Goal: Information Seeking & Learning: Learn about a topic

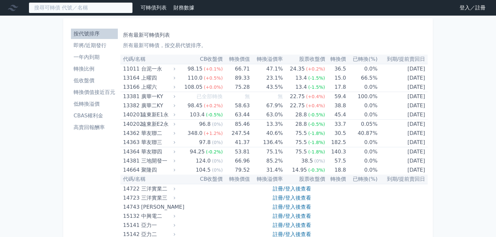
click at [125, 11] on input at bounding box center [81, 7] width 104 height 11
paste input "[URL][DOMAIN_NAME]"
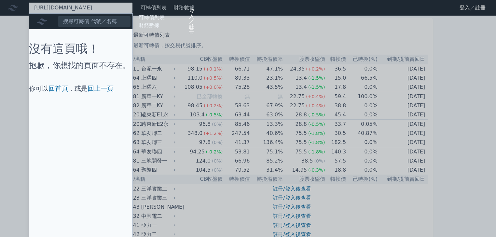
scroll to position [0, 151]
type input "[URL][DOMAIN_NAME]"
click at [101, 10] on div at bounding box center [248, 118] width 496 height 237
click at [101, 10] on div "[URL][DOMAIN_NAME] 投資少數派 可轉債列表 財務數據 可轉債列表 財務數據 登入／註冊 登入／註冊 沒有這頁哦！ 抱歉，你想找的頁面不存在。" at bounding box center [81, 7] width 104 height 11
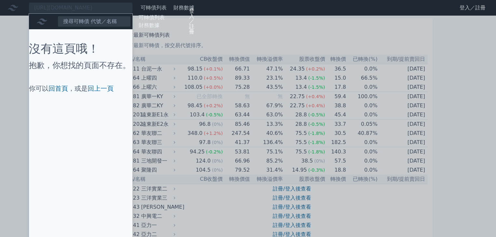
click at [101, 10] on div at bounding box center [248, 118] width 496 height 237
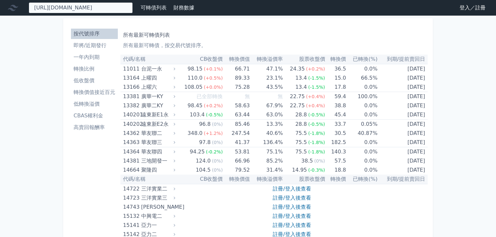
click at [101, 10] on div "[URL][DOMAIN_NAME] 投資少數派 可轉債列表 財務數據 可轉債列表 財務數據 登入／註冊 登入／註冊 沒有這頁哦！ 抱歉，你想找的頁面不存在。" at bounding box center [81, 7] width 104 height 11
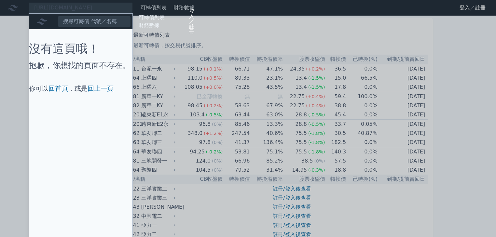
click at [101, 10] on div at bounding box center [248, 118] width 496 height 237
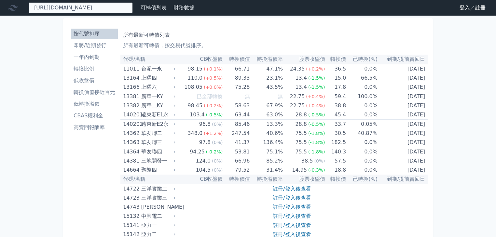
click at [88, 12] on div "[URL][DOMAIN_NAME] 投資少數派 可轉債列表 財務數據 可轉債列表 財務數據 登入／註冊 登入／註冊 沒有這頁哦！ 抱歉，你想找的頁面不存在。" at bounding box center [81, 7] width 104 height 11
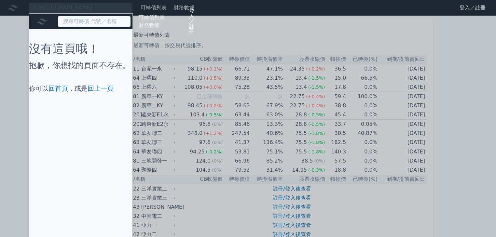
click at [99, 27] on input at bounding box center [94, 21] width 73 height 11
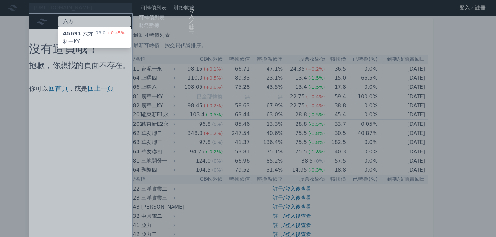
type input "六方"
click at [95, 44] on div "45691 六方科一KY" at bounding box center [79, 38] width 32 height 16
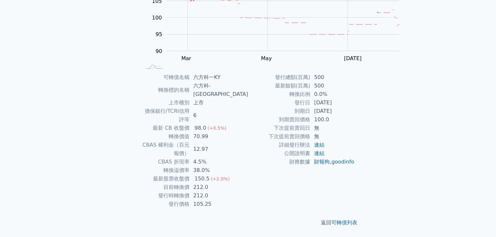
scroll to position [116, 0]
drag, startPoint x: 162, startPoint y: 175, endPoint x: 224, endPoint y: 181, distance: 62.8
click at [224, 181] on tbody "可轉債名稱 六方科一KY 轉換標的名稱 六方科-[GEOGRAPHIC_DATA] 上市櫃別 上市 擔保銀行/TCRI信用評等 6 最新 CB 收盤價 98.…" at bounding box center [194, 140] width 107 height 135
click at [141, 141] on td "CBAS 權利金（百元報價）" at bounding box center [165, 149] width 48 height 17
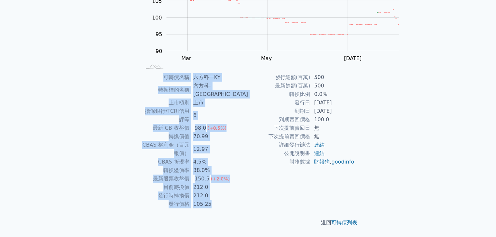
drag, startPoint x: 106, startPoint y: 66, endPoint x: 233, endPoint y: 194, distance: 179.8
click at [233, 194] on div "可轉債名稱 六方科一KY 轉換標的名稱 六方科-[GEOGRAPHIC_DATA] 上市櫃別 上市 擔保銀行/TCRI信用評等 6 最新 CB 收盤價 98.…" at bounding box center [247, 140] width 229 height 135
copy div "可轉債名稱 六方科一KY 轉換標的名稱 六方科-KY 上市櫃別 上市 擔保銀行/TCRI信用評等 6 最新 CB 收盤價 98.0 (+0.5%) 轉換價值 …"
click at [123, 151] on div "可轉債列表 › 45691 六方科一KY 45691 六方科一KY 可轉債詳細資訊 Zoom Out 100 80 85 90 95 100 105 110 …" at bounding box center [248, 81] width 250 height 311
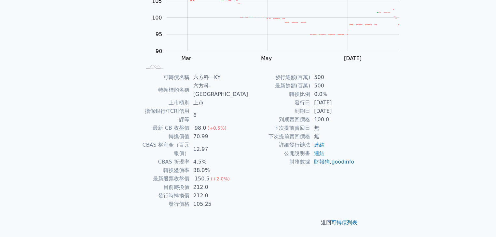
click at [86, 143] on div "可轉債列表 財務數據 可轉債列表 財務數據 登入／註冊 登入／註冊 可轉債列表 › 45691 六方科一KY 45691 六方科一KY 可轉債詳細資訊 Zoo…" at bounding box center [248, 74] width 496 height 326
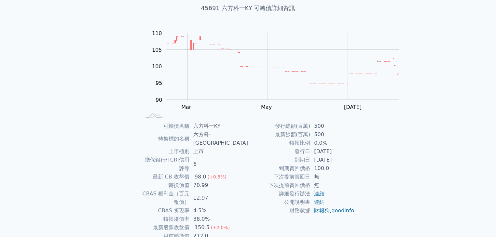
scroll to position [104, 0]
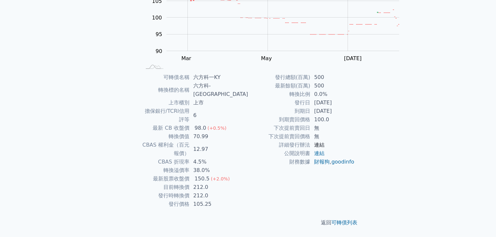
click at [324, 148] on link "連結" at bounding box center [319, 145] width 10 height 6
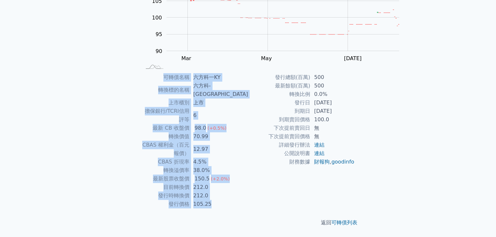
drag, startPoint x: 177, startPoint y: 71, endPoint x: 201, endPoint y: 170, distance: 102.6
click at [226, 194] on div "可轉債列表 › 45691 六方科一KY 45691 六方科一KY 可轉債詳細資訊 Zoom Out 100 80 85 90 95 100 105 110 …" at bounding box center [247, 81] width 229 height 311
copy div "可轉債名稱 六方科一KY 轉換標的名稱 六方科-KY 上市櫃別 上市 擔保銀行/TCRI信用評等 6 最新 CB 收盤價 98.0 (+0.5%) 轉換價值 …"
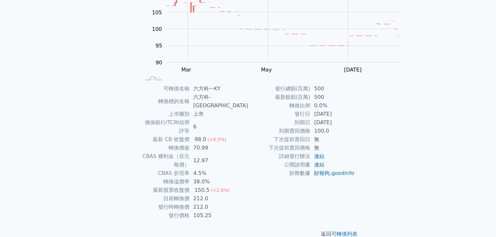
click at [427, 129] on div "可轉債列表 財務數據 可轉債列表 財務數據 登入／註冊 登入／註冊 可轉債列表 › 45691 六方科一KY 45691 六方科一KY 可轉債詳細資訊 Zoo…" at bounding box center [248, 85] width 496 height 326
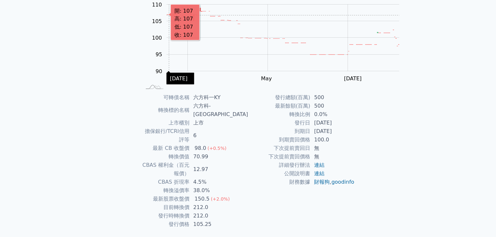
scroll to position [104, 0]
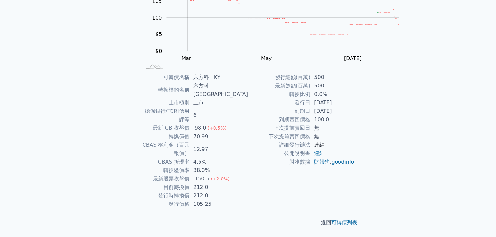
click at [324, 148] on link "連結" at bounding box center [319, 145] width 10 height 6
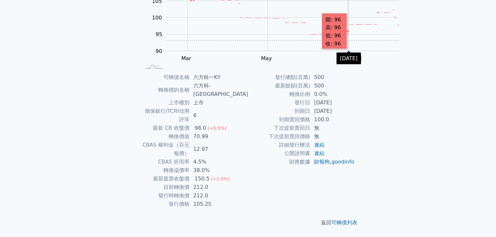
scroll to position [116, 0]
